Goal: Task Accomplishment & Management: Complete application form

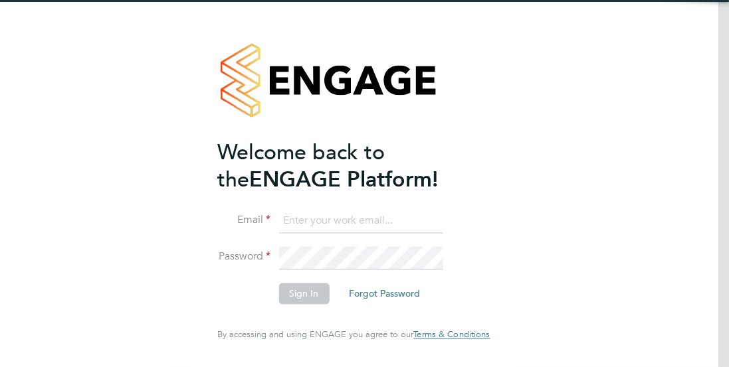
type input "[EMAIL_ADDRESS][PERSON_NAME][DOMAIN_NAME]"
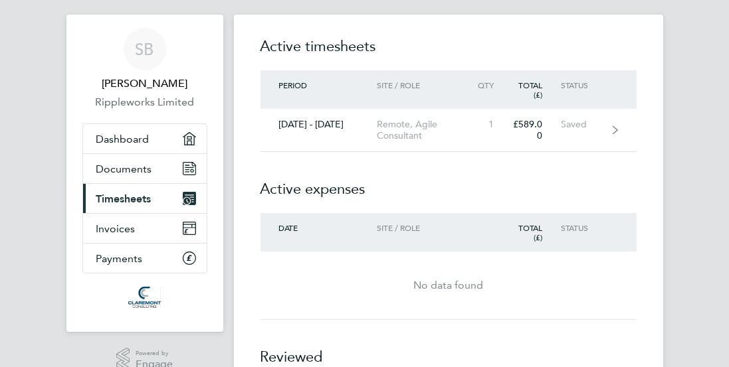
scroll to position [24, 0]
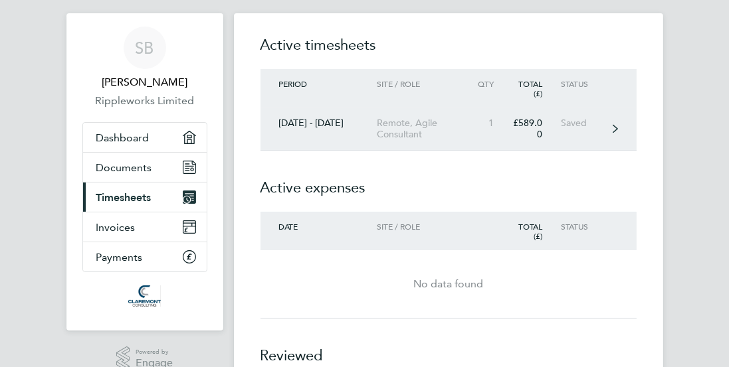
click at [610, 125] on div "Saved" at bounding box center [587, 123] width 52 height 11
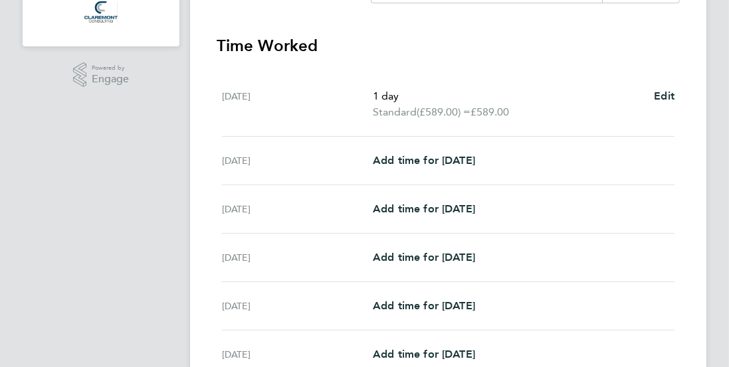
scroll to position [325, 0]
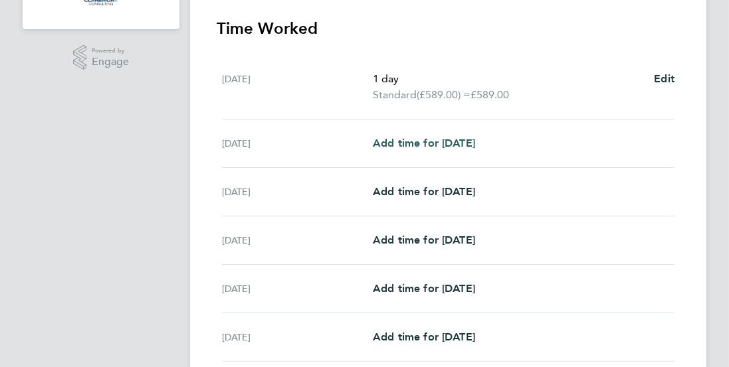
click at [449, 145] on span "Add time for [DATE]" at bounding box center [424, 143] width 102 height 13
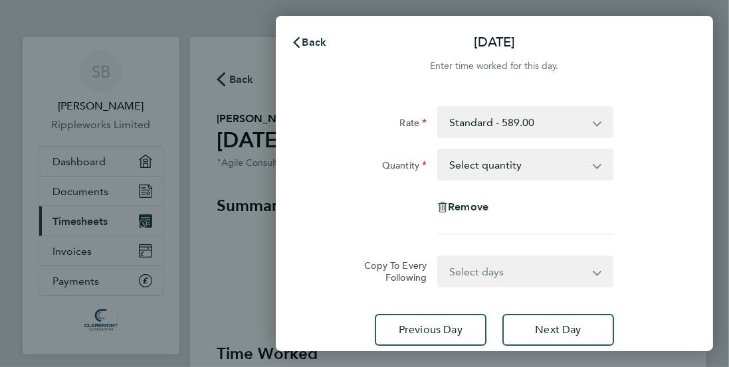
click at [558, 167] on select "Select quantity 0.5 1" at bounding box center [516, 164] width 157 height 29
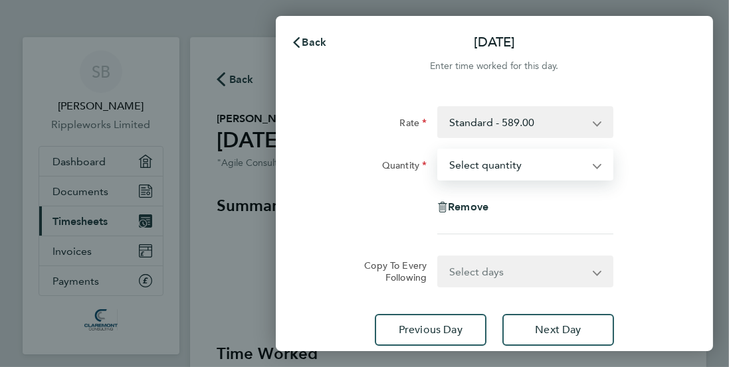
select select "1"
click at [438, 150] on select "Select quantity 0.5 1" at bounding box center [516, 164] width 157 height 29
click at [532, 264] on select "Select days Day Weekday (Mon-Fri) Weekend (Sat-Sun) Wednesday Thursday Friday S…" at bounding box center [517, 271] width 159 height 29
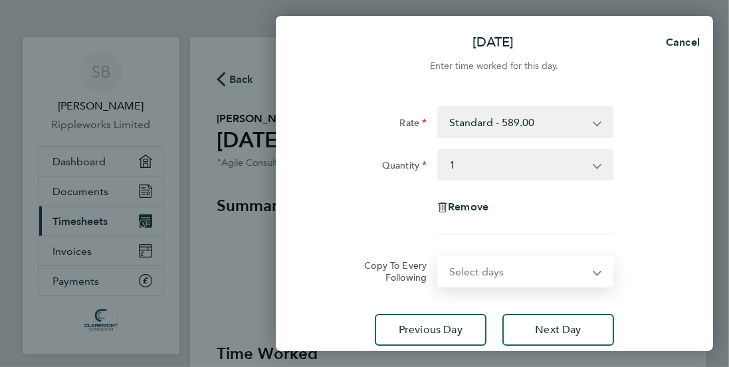
select select "DAY"
click at [438, 257] on select "Select days Day Weekday (Mon-Fri) Weekend (Sat-Sun) Wednesday Thursday Friday S…" at bounding box center [517, 271] width 159 height 29
select select "2025-10-05"
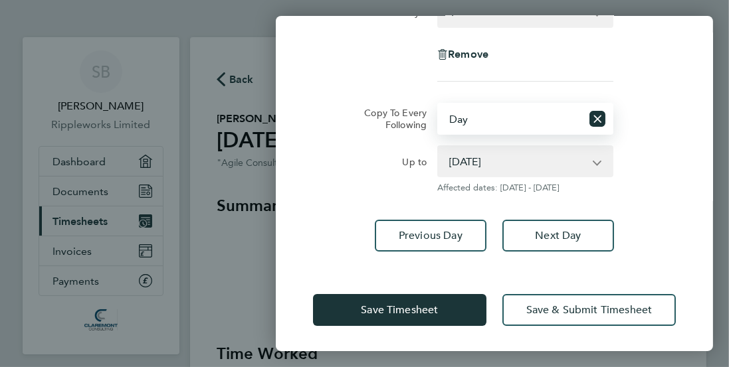
scroll to position [153, 0]
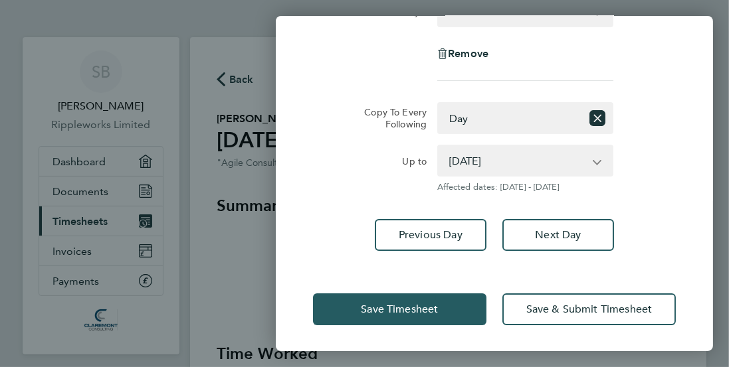
click at [412, 310] on span "Save Timesheet" at bounding box center [399, 309] width 77 height 13
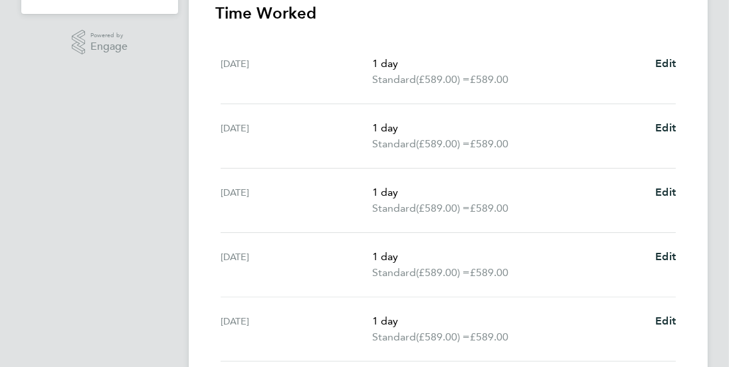
scroll to position [341, 0]
click at [392, 197] on p "1 day" at bounding box center [508, 192] width 272 height 16
click at [667, 195] on span "Edit" at bounding box center [665, 191] width 21 height 13
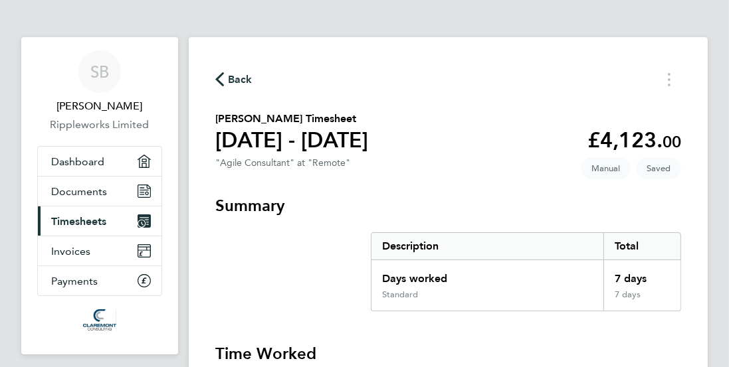
select select "1"
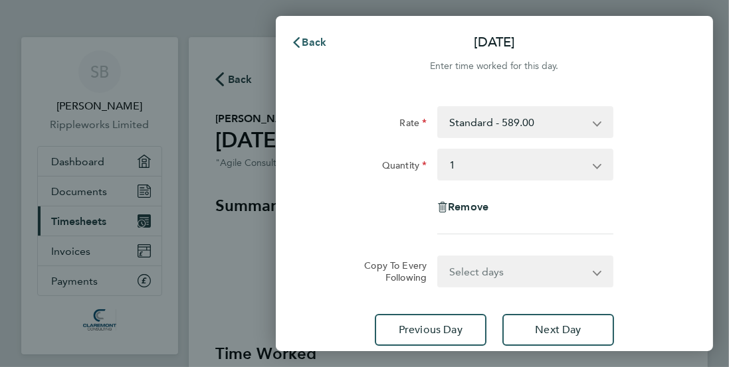
click at [305, 43] on span "Back" at bounding box center [314, 42] width 25 height 13
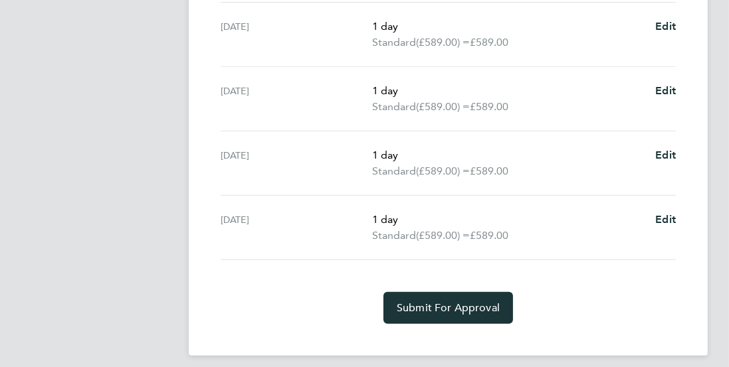
scroll to position [567, 0]
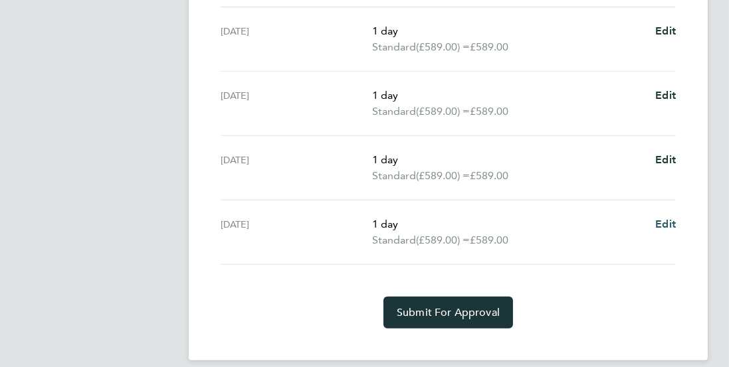
click at [666, 222] on span "Edit" at bounding box center [665, 224] width 21 height 13
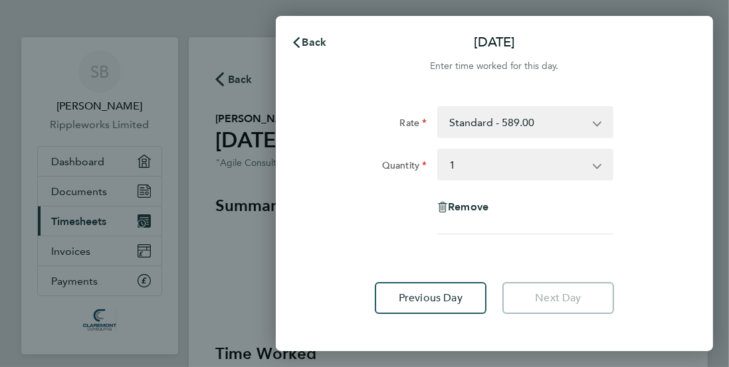
click at [524, 167] on select "Select quantity 0.5 1" at bounding box center [516, 164] width 157 height 29
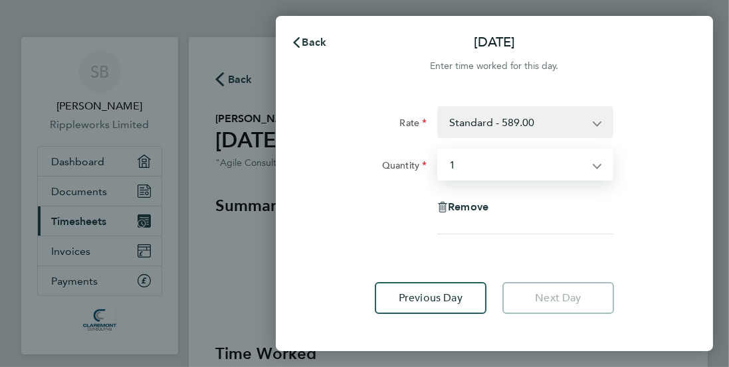
select select "null"
click at [438, 150] on select "Select quantity 0.5 1" at bounding box center [516, 164] width 157 height 29
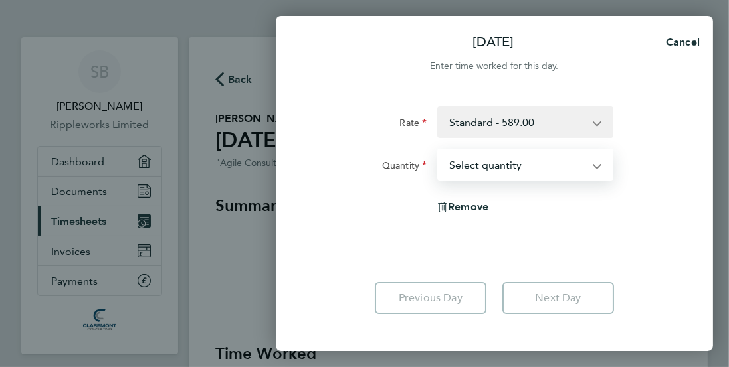
click at [592, 124] on select "Standard - 589.00" at bounding box center [516, 122] width 157 height 29
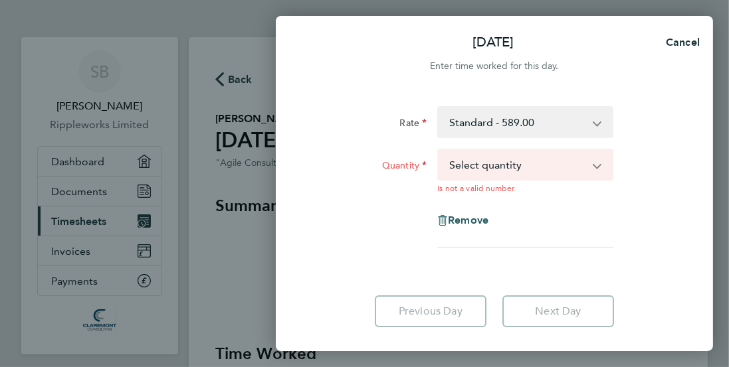
click at [479, 219] on span "Remove" at bounding box center [468, 220] width 41 height 13
select select "null"
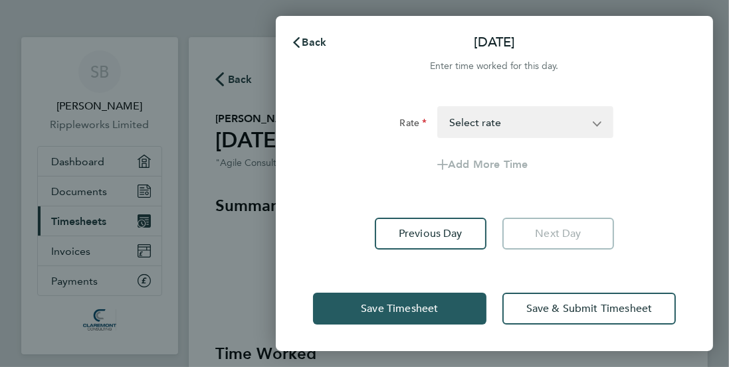
click at [410, 309] on span "Save Timesheet" at bounding box center [399, 308] width 77 height 13
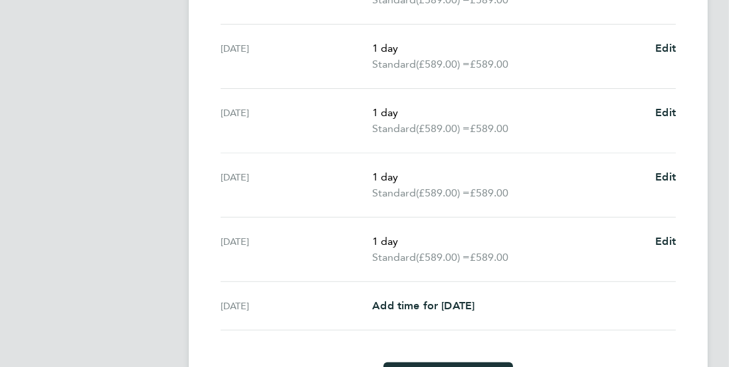
scroll to position [489, 0]
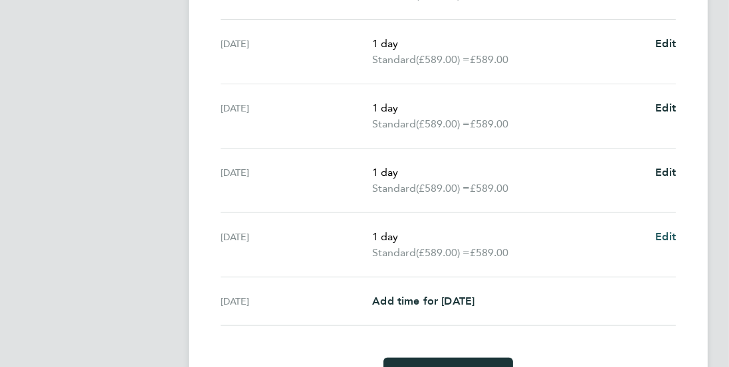
click at [662, 238] on span "Edit" at bounding box center [665, 236] width 21 height 13
select select "1"
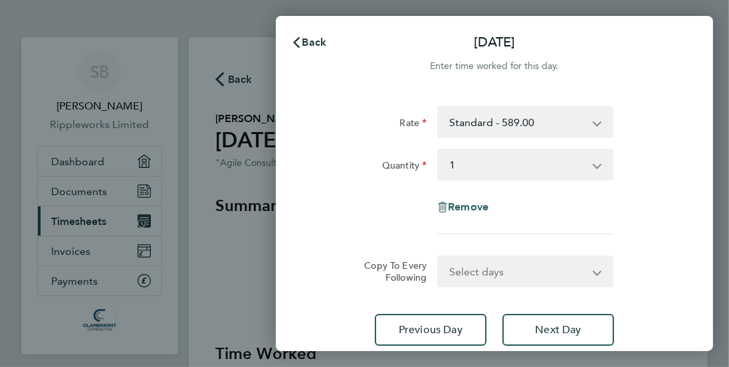
click at [458, 206] on span "Remove" at bounding box center [468, 207] width 41 height 13
select select "null"
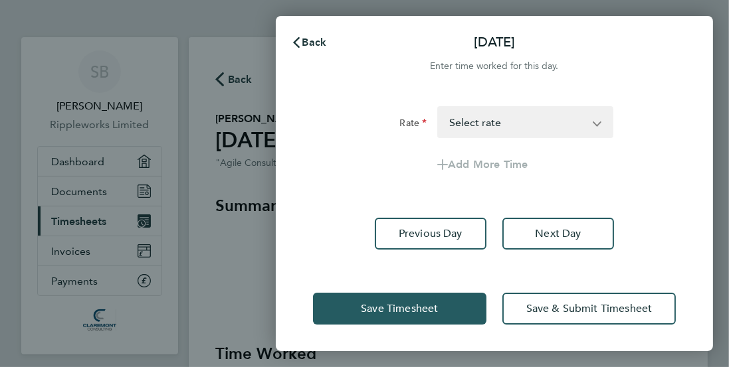
click at [387, 303] on span "Save Timesheet" at bounding box center [399, 308] width 77 height 13
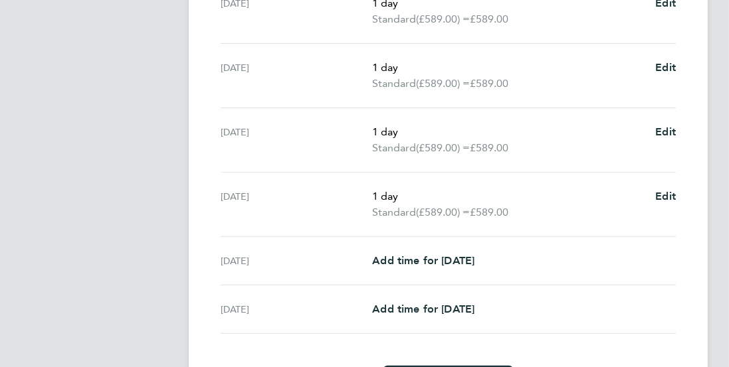
scroll to position [470, 0]
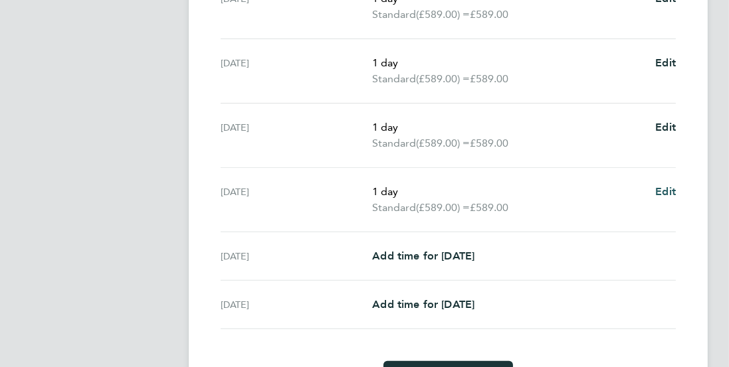
click at [659, 193] on span "Edit" at bounding box center [665, 191] width 21 height 13
select select "1"
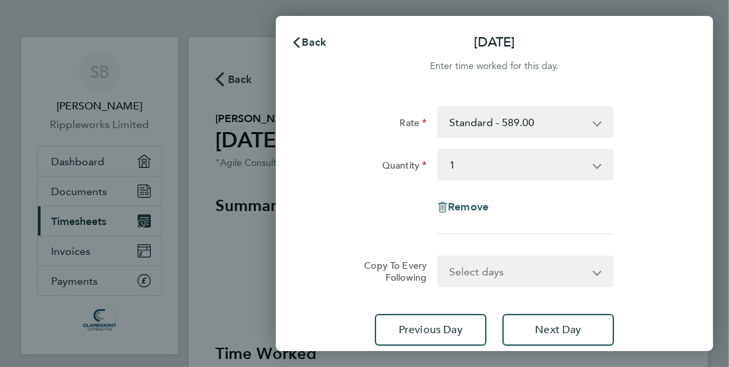
click at [477, 205] on span "Remove" at bounding box center [468, 207] width 41 height 13
select select "null"
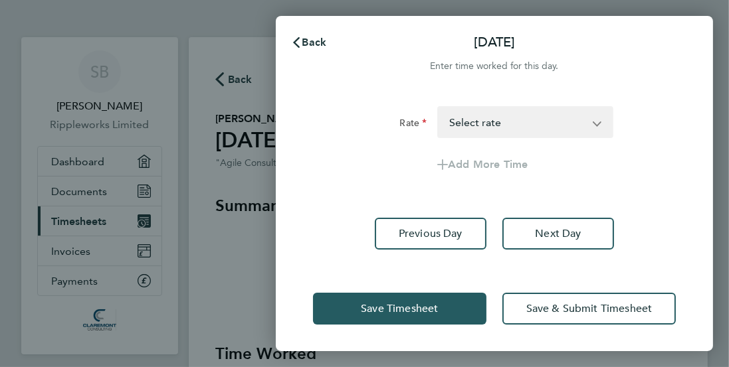
click at [381, 309] on span "Save Timesheet" at bounding box center [399, 308] width 77 height 13
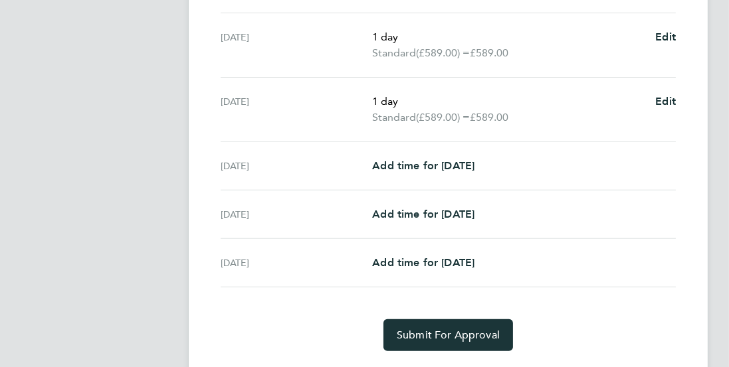
scroll to position [451, 0]
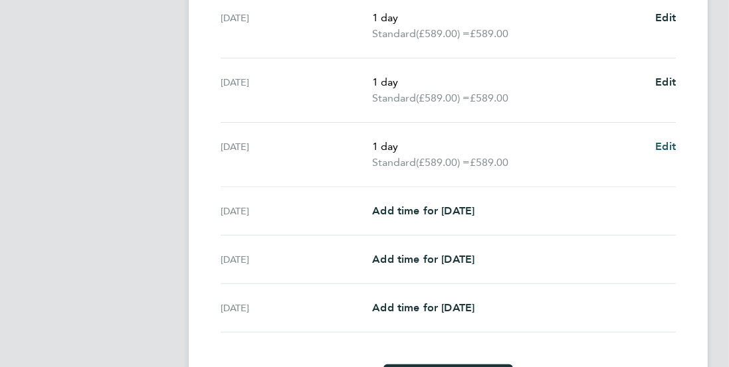
click at [659, 146] on span "Edit" at bounding box center [665, 146] width 21 height 13
select select "1"
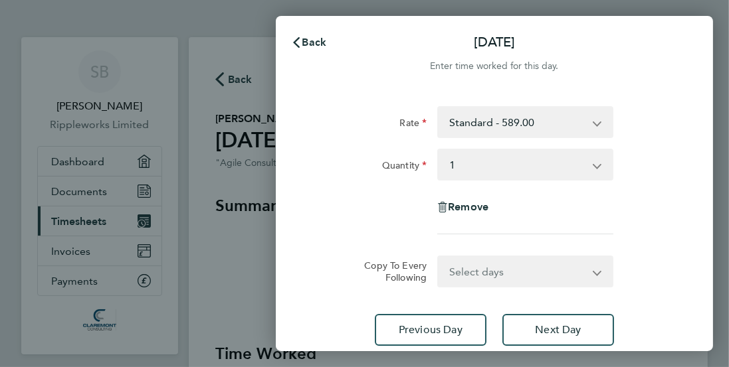
click at [533, 166] on select "Select quantity 0.5 1" at bounding box center [516, 164] width 157 height 29
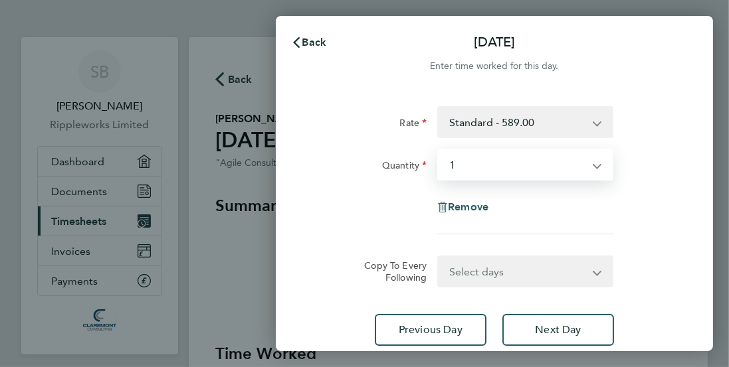
click at [460, 207] on span "Remove" at bounding box center [468, 207] width 41 height 13
select select "null"
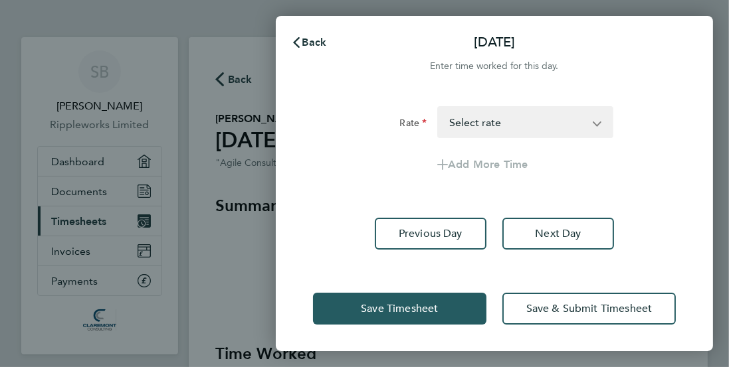
click at [388, 315] on span "Save Timesheet" at bounding box center [399, 308] width 77 height 13
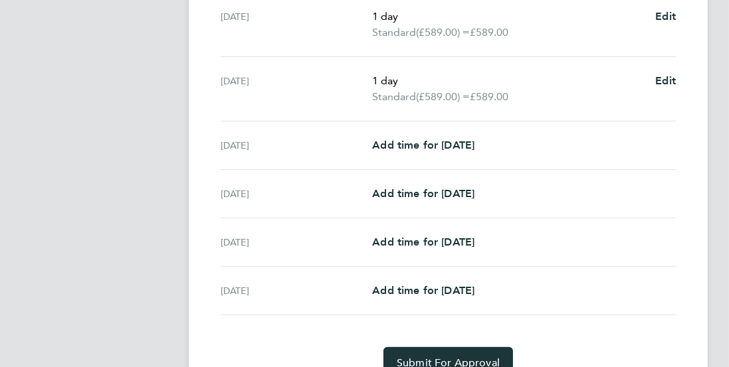
scroll to position [517, 0]
